Goal: Task Accomplishment & Management: Manage account settings

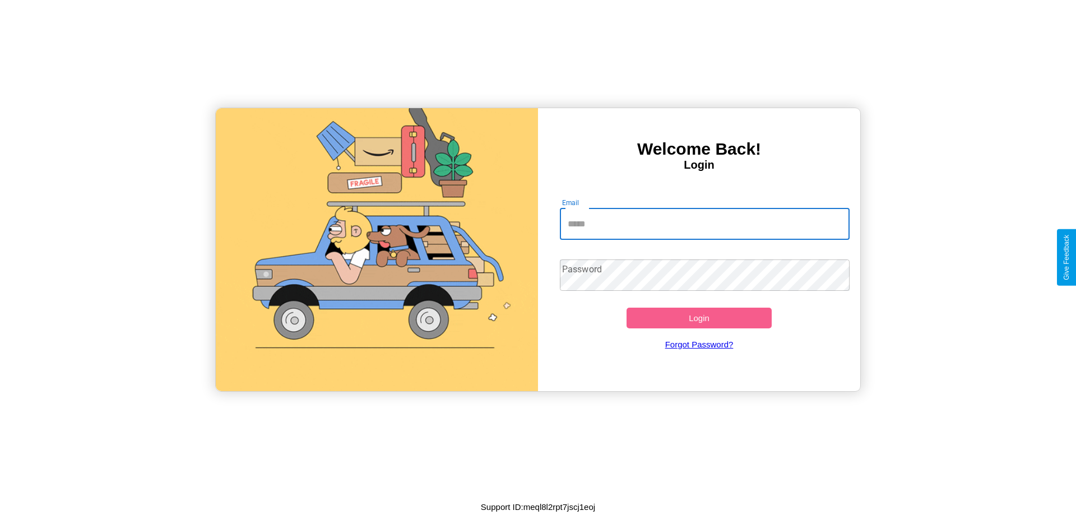
click at [704, 224] on input "Email" at bounding box center [705, 223] width 290 height 31
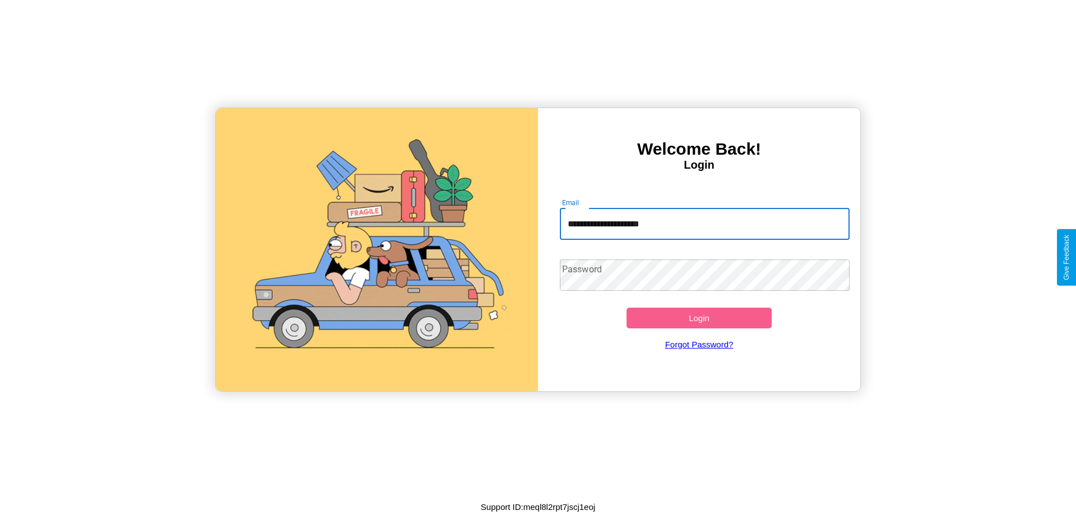
type input "**********"
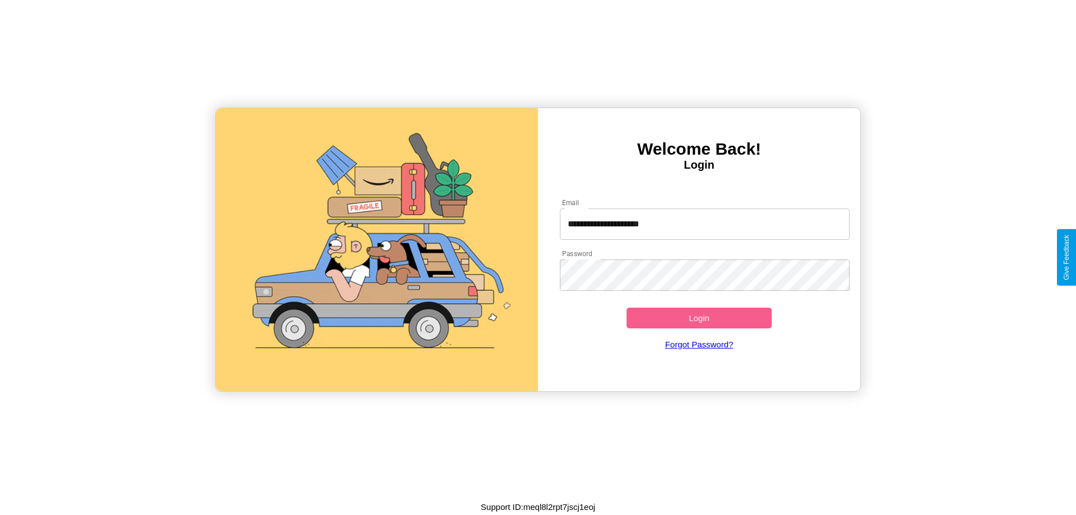
click at [699, 318] on button "Login" at bounding box center [699, 318] width 145 height 21
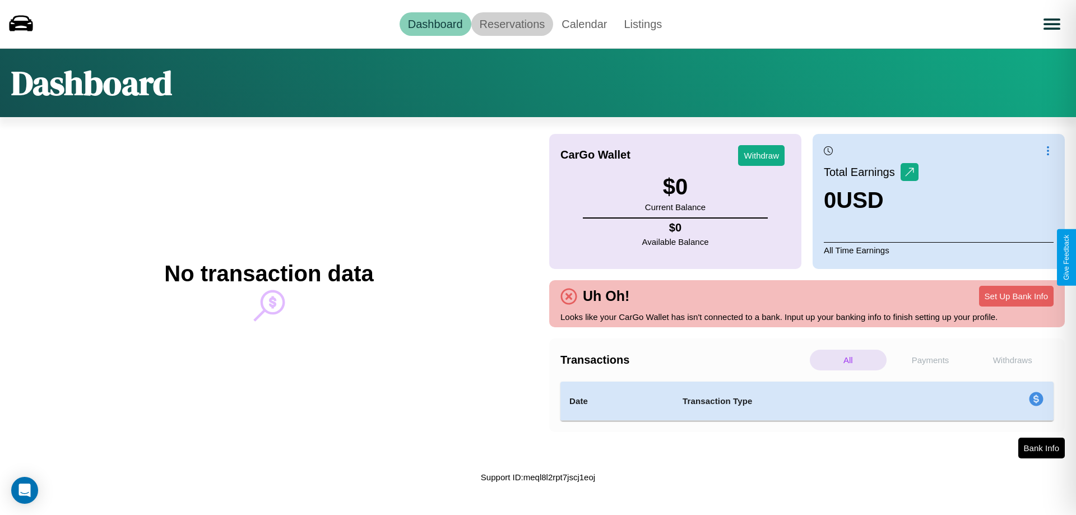
click at [512, 24] on link "Reservations" at bounding box center [512, 24] width 82 height 24
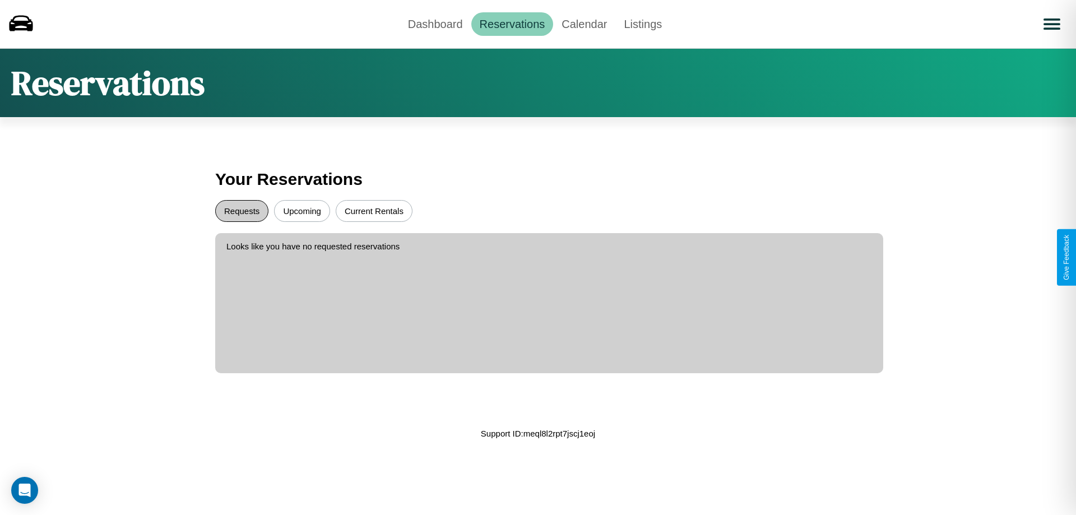
click at [242, 211] on button "Requests" at bounding box center [241, 211] width 53 height 22
click at [302, 211] on button "Upcoming" at bounding box center [302, 211] width 56 height 22
